Goal: Information Seeking & Learning: Learn about a topic

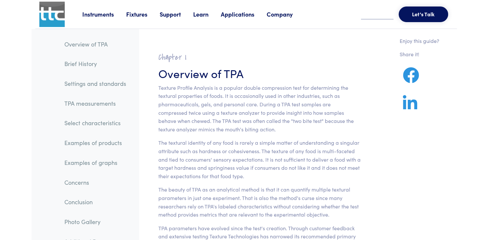
click at [78, 143] on link "Examples of products" at bounding box center [95, 142] width 72 height 15
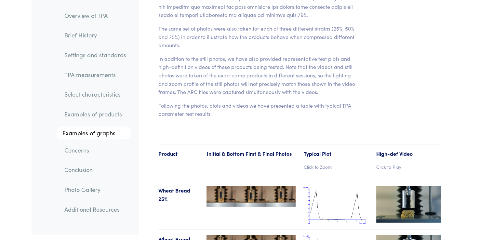
scroll to position [6838, 0]
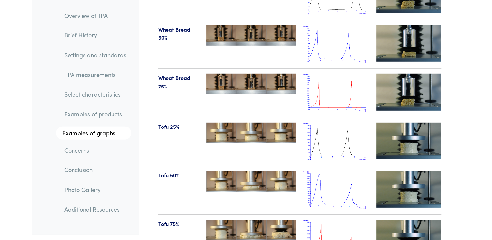
click at [78, 76] on link "TPA measurements" at bounding box center [95, 74] width 72 height 15
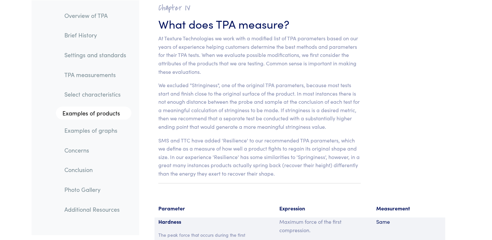
scroll to position [4090, 0]
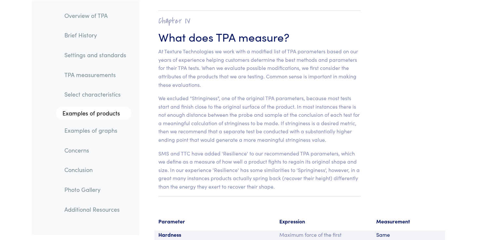
click at [111, 132] on link "Examples of graphs" at bounding box center [95, 130] width 72 height 15
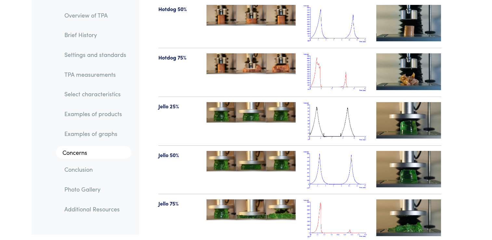
scroll to position [7459, 0]
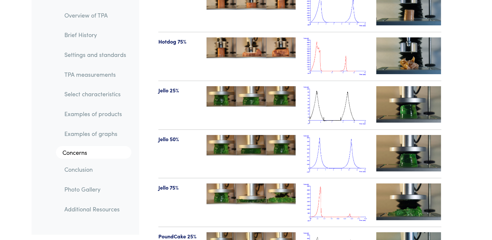
click at [67, 76] on link "TPA measurements" at bounding box center [95, 74] width 72 height 15
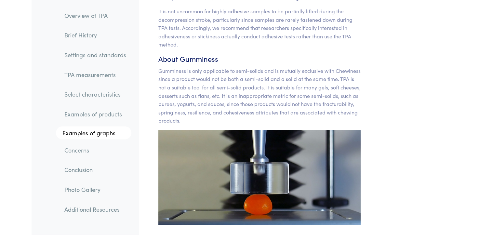
scroll to position [6186, 0]
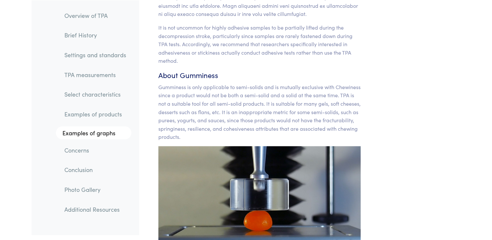
click at [97, 114] on link "Examples of products" at bounding box center [95, 114] width 72 height 15
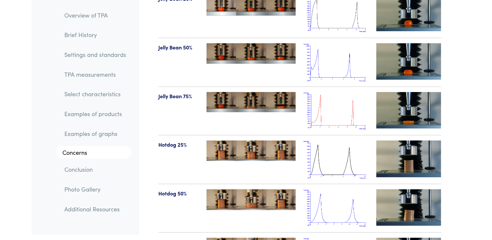
scroll to position [7468, 0]
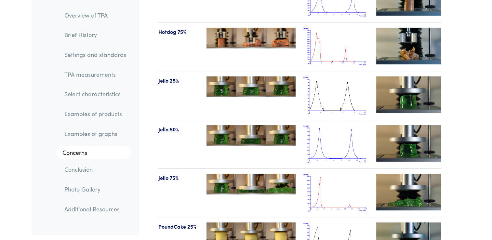
click at [340, 76] on img at bounding box center [336, 95] width 65 height 38
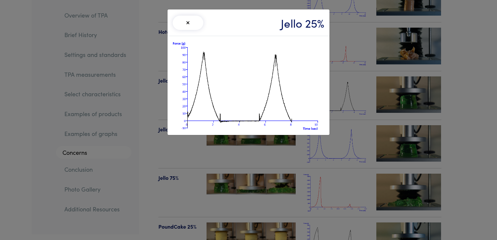
click at [292, 148] on div "× Jello 25%" at bounding box center [248, 120] width 497 height 240
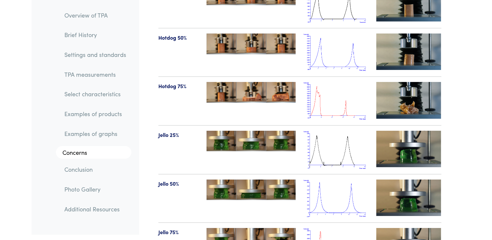
scroll to position [7416, 0]
